Goal: Task Accomplishment & Management: Manage account settings

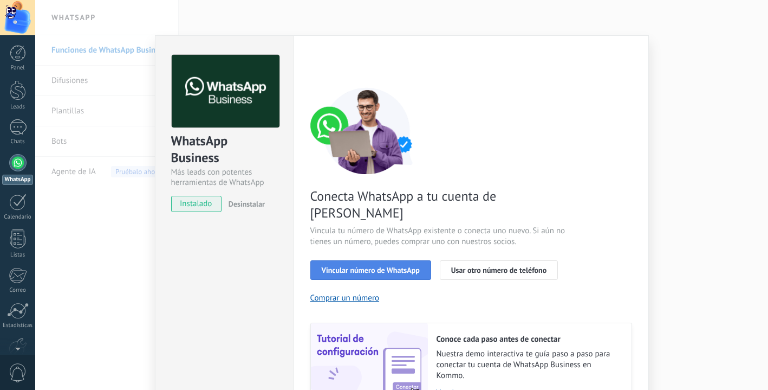
click at [378, 266] on span "Vincular número de WhatsApp" at bounding box center [371, 270] width 98 height 8
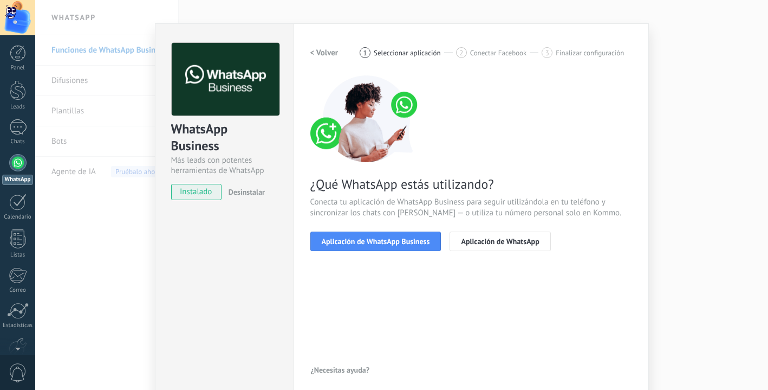
scroll to position [18, 0]
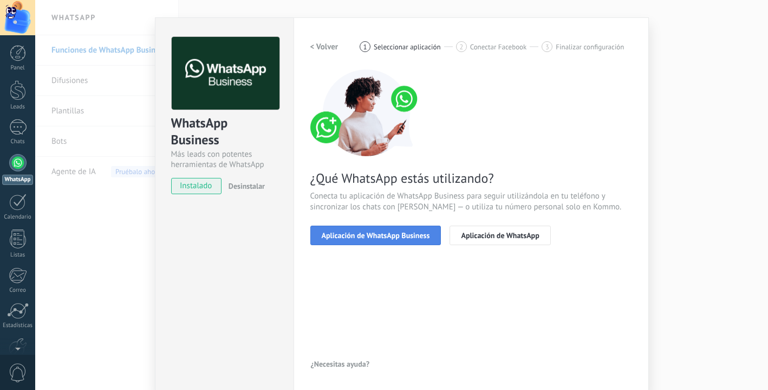
click at [380, 238] on span "Aplicación de WhatsApp Business" at bounding box center [376, 235] width 108 height 8
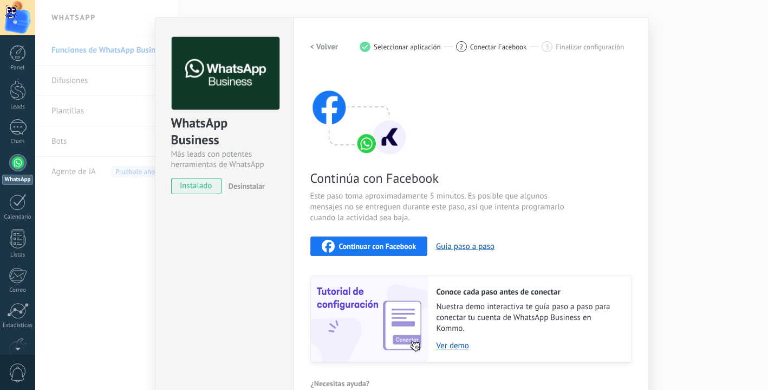
click at [366, 246] on span "Continuar con Facebook" at bounding box center [377, 246] width 77 height 8
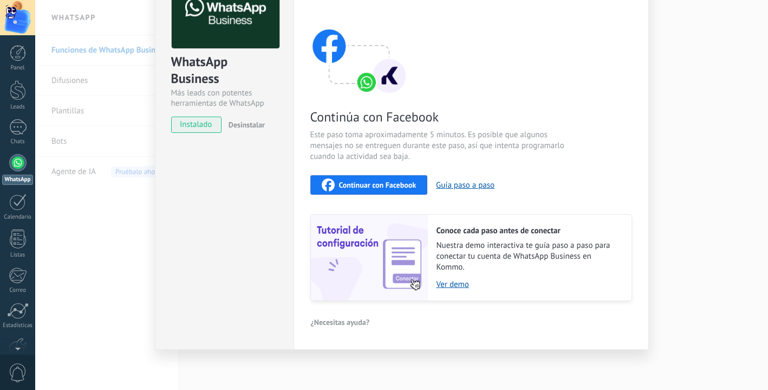
scroll to position [0, 0]
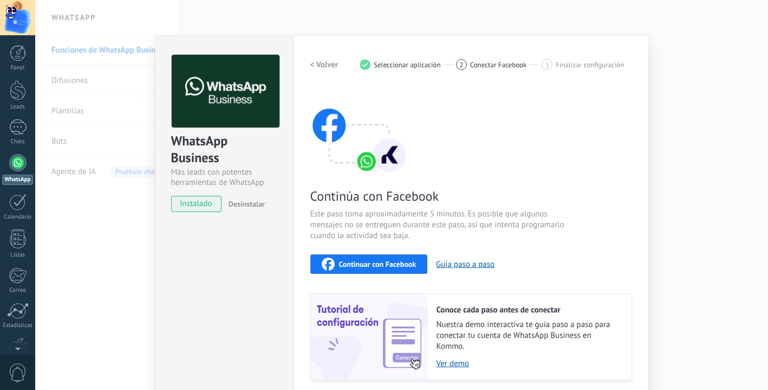
click at [119, 262] on div "WhatsApp Business Más leads con potentes herramientas de WhatsApp instalado Des…" at bounding box center [401, 195] width 733 height 390
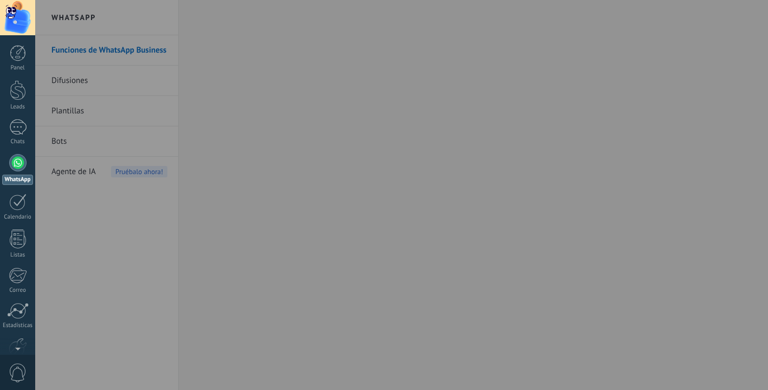
click at [99, 332] on div at bounding box center [419, 195] width 768 height 390
click at [229, 339] on div at bounding box center [419, 195] width 768 height 390
click at [18, 368] on span "0" at bounding box center [18, 372] width 18 height 19
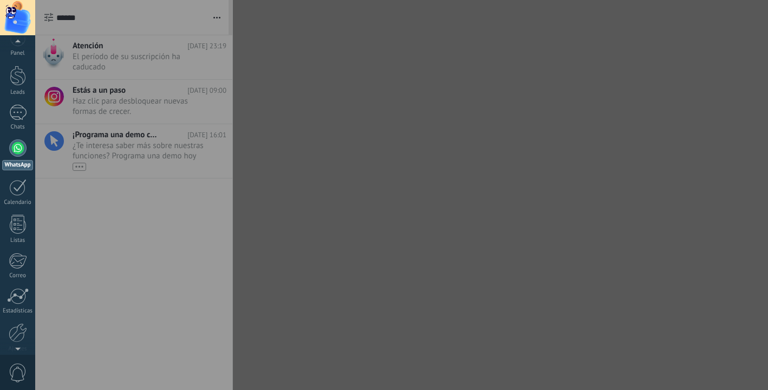
click at [277, 281] on div at bounding box center [419, 195] width 768 height 390
click at [281, 12] on div at bounding box center [419, 195] width 768 height 390
click at [289, 264] on div at bounding box center [419, 195] width 768 height 390
click at [348, 306] on div at bounding box center [419, 195] width 768 height 390
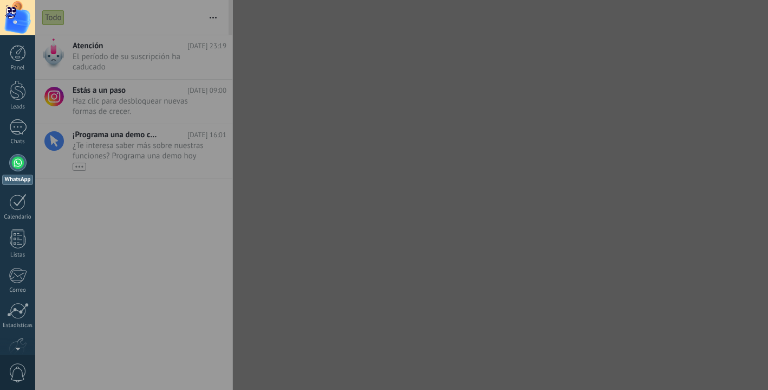
click at [342, 203] on div at bounding box center [419, 195] width 768 height 390
click at [280, 294] on div at bounding box center [419, 195] width 768 height 390
click at [320, 284] on div at bounding box center [419, 195] width 768 height 390
click at [20, 164] on div at bounding box center [17, 162] width 17 height 17
click at [322, 279] on div at bounding box center [419, 195] width 768 height 390
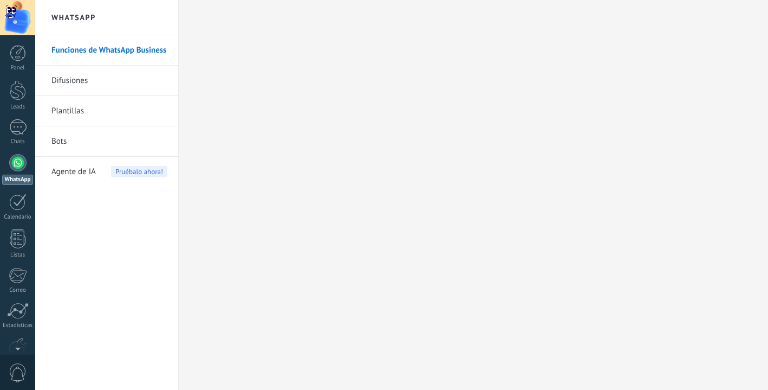
scroll to position [61, 0]
click at [21, 369] on span "0" at bounding box center [18, 372] width 18 height 19
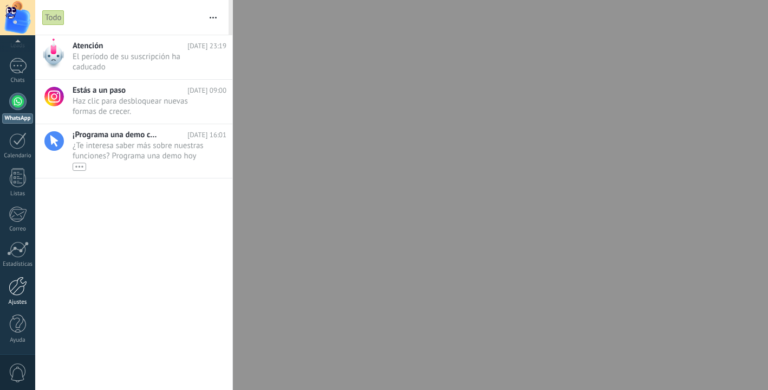
click at [18, 289] on div at bounding box center [18, 285] width 18 height 19
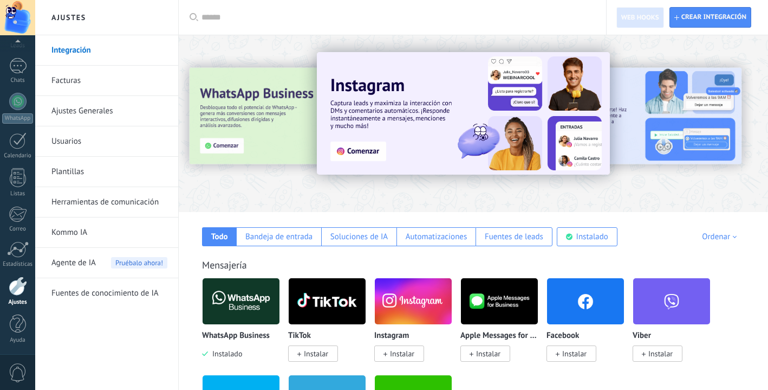
click at [78, 140] on link "Usuarios" at bounding box center [109, 141] width 116 height 30
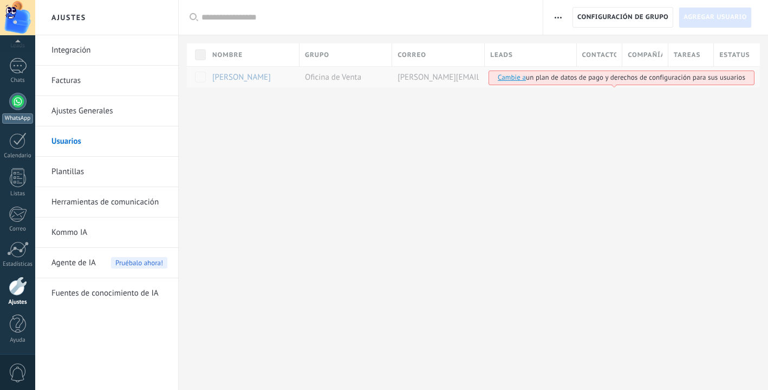
click at [18, 100] on div at bounding box center [17, 101] width 17 height 17
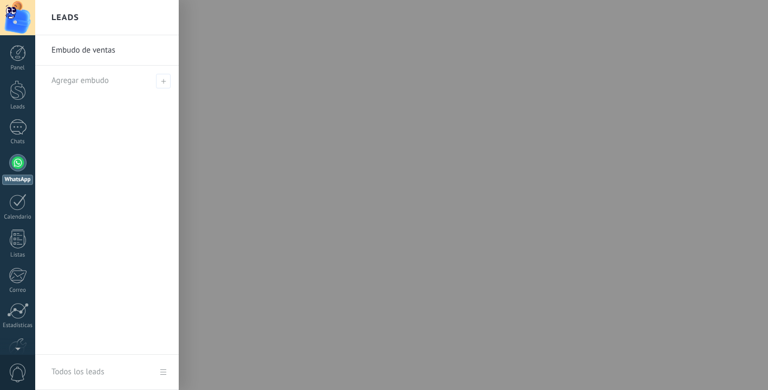
click at [287, 221] on div at bounding box center [419, 195] width 768 height 390
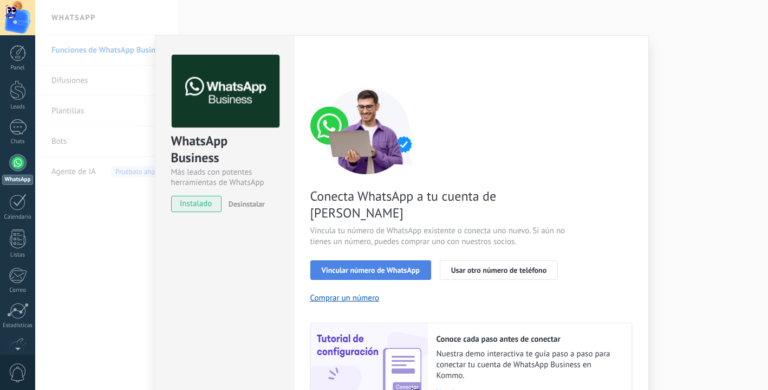
click at [379, 266] on span "Vincular número de WhatsApp" at bounding box center [371, 270] width 98 height 8
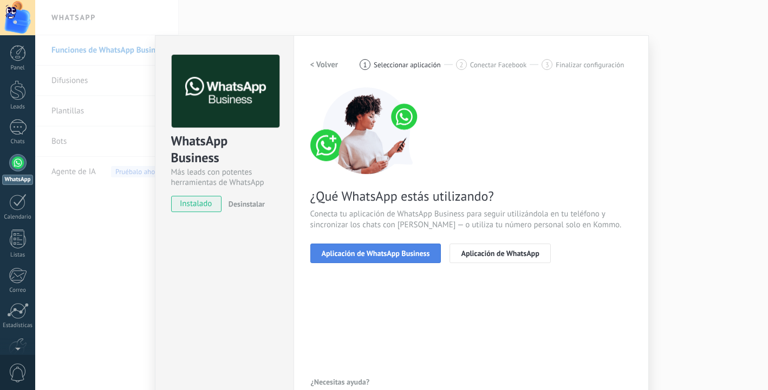
click at [377, 254] on span "Aplicación de WhatsApp Business" at bounding box center [376, 253] width 108 height 8
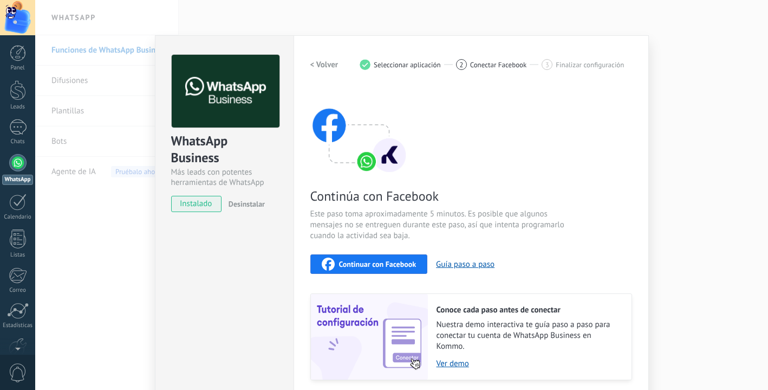
click at [358, 264] on span "Continuar con Facebook" at bounding box center [377, 264] width 77 height 8
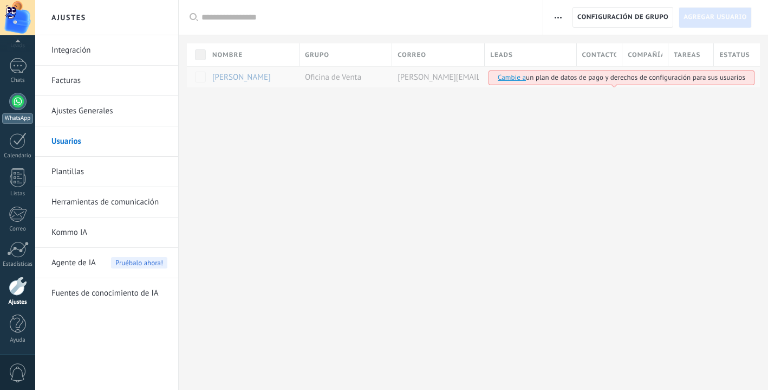
click at [18, 102] on div at bounding box center [17, 101] width 17 height 17
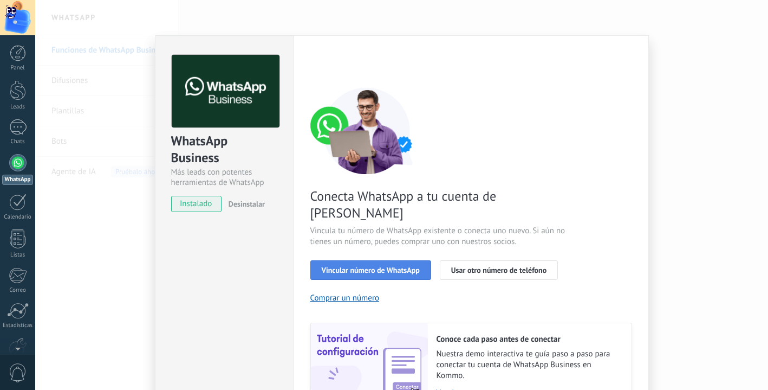
click at [399, 266] on span "Vincular número de WhatsApp" at bounding box center [371, 270] width 98 height 8
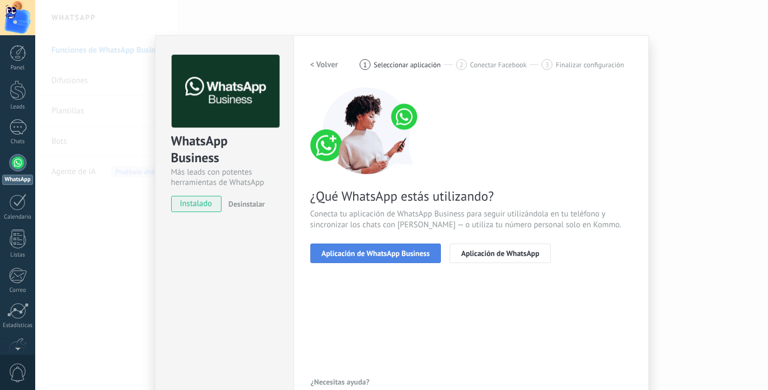
click at [397, 254] on span "Aplicación de WhatsApp Business" at bounding box center [376, 253] width 108 height 8
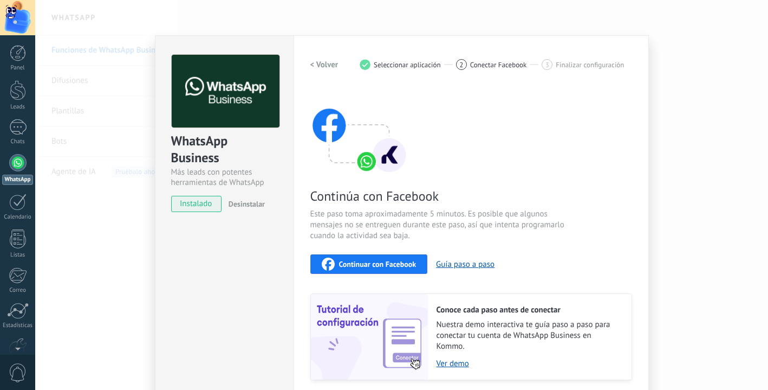
click at [395, 258] on div "Continuar con Facebook" at bounding box center [369, 263] width 95 height 13
click at [113, 246] on div "WhatsApp Business Más leads con potentes herramientas de WhatsApp instalado Des…" at bounding box center [401, 195] width 733 height 390
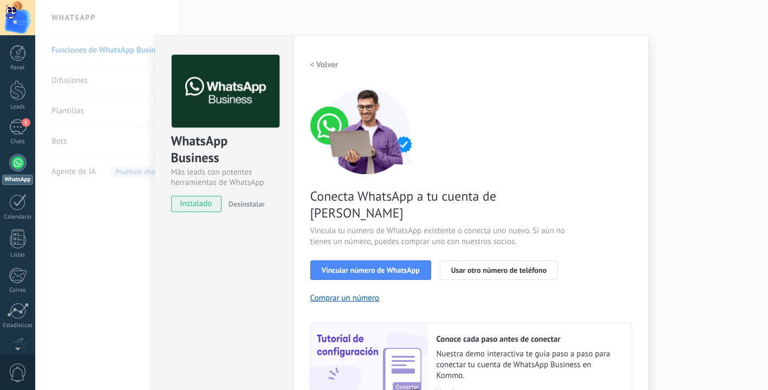
click at [119, 240] on div "WhatsApp Business Más leads con potentes herramientas de WhatsApp instalado Des…" at bounding box center [401, 195] width 733 height 390
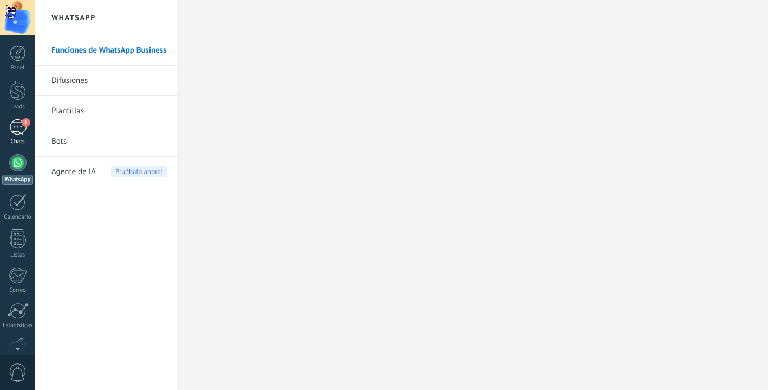
click at [20, 124] on div "1" at bounding box center [17, 127] width 17 height 16
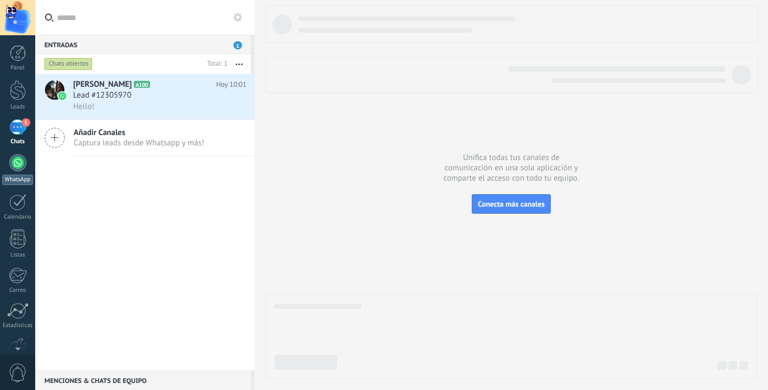
click at [18, 167] on div at bounding box center [17, 162] width 17 height 17
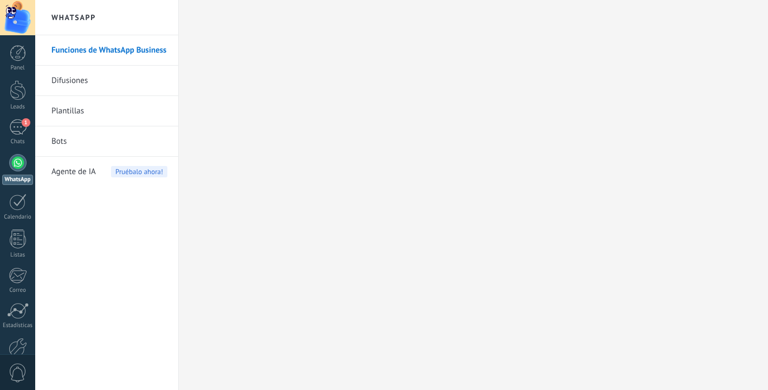
click at [81, 83] on link "Difusiones" at bounding box center [109, 81] width 116 height 30
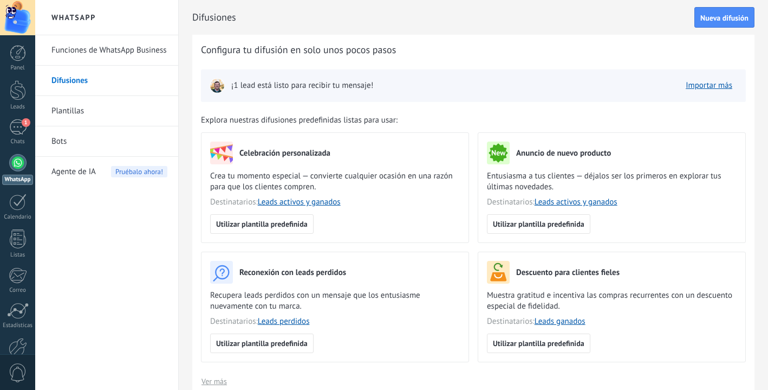
click at [69, 108] on link "Plantillas" at bounding box center [109, 111] width 116 height 30
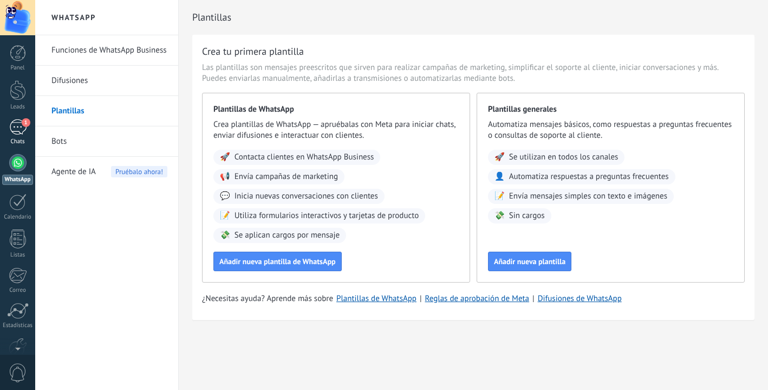
click at [19, 128] on div "1" at bounding box center [17, 127] width 17 height 16
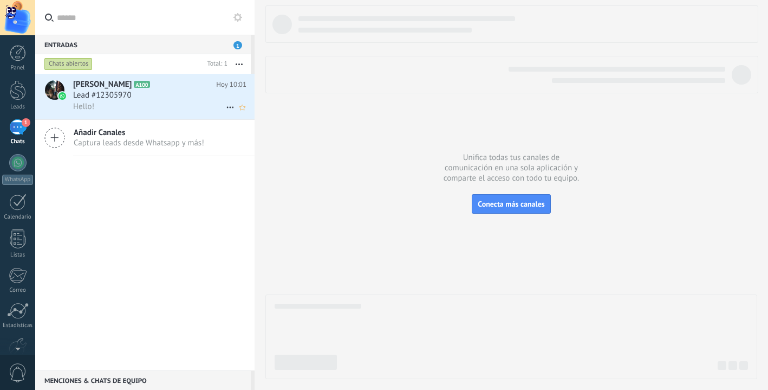
click at [167, 100] on div "Lead #12305970" at bounding box center [159, 95] width 173 height 11
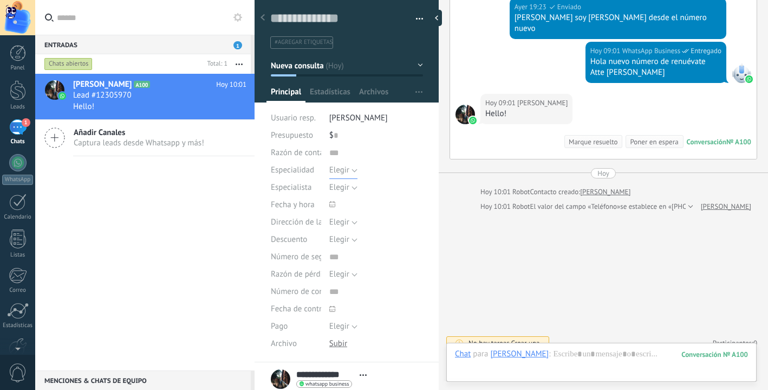
click at [350, 172] on button "Elegir" at bounding box center [343, 169] width 28 height 17
click at [351, 170] on span "Elegir" at bounding box center [366, 170] width 96 height 10
click at [335, 92] on span "Estadísticas" at bounding box center [330, 95] width 41 height 16
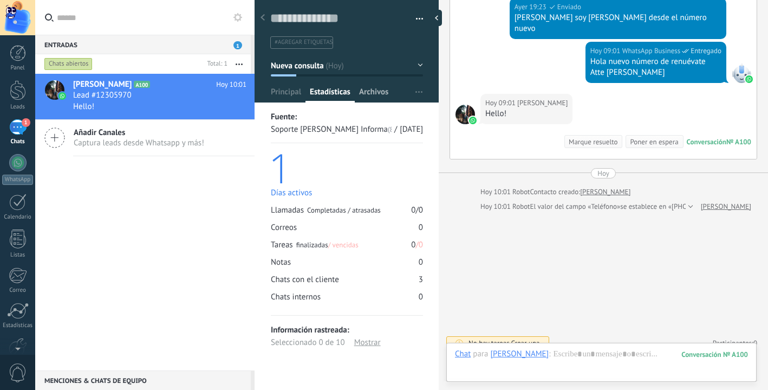
click at [375, 95] on span "Archivos" at bounding box center [373, 95] width 29 height 16
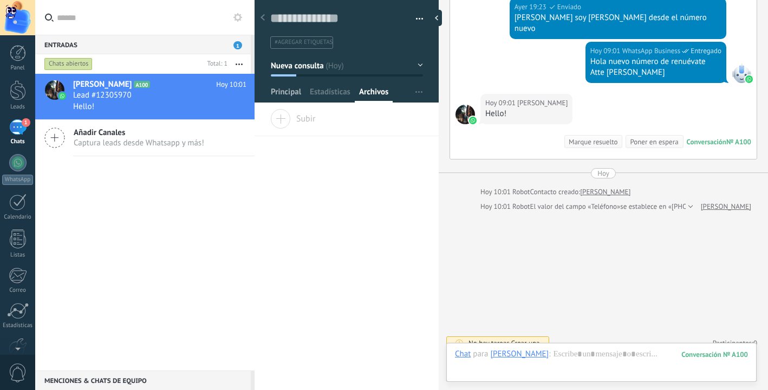
click at [281, 95] on span "Principal" at bounding box center [286, 95] width 30 height 16
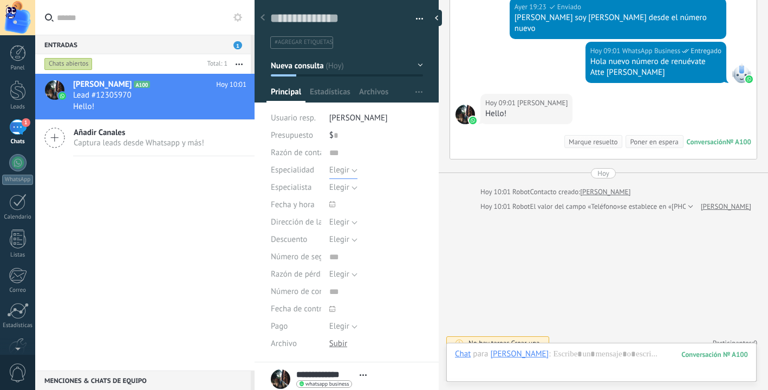
click at [346, 169] on span "Elegir" at bounding box center [339, 170] width 20 height 10
click at [365, 145] on input "text" at bounding box center [376, 152] width 94 height 17
click at [345, 189] on span "Elegir" at bounding box center [339, 187] width 20 height 10
click at [399, 158] on input "text" at bounding box center [376, 152] width 94 height 17
click at [17, 161] on div at bounding box center [17, 162] width 17 height 17
